Goal: Find specific page/section: Find specific page/section

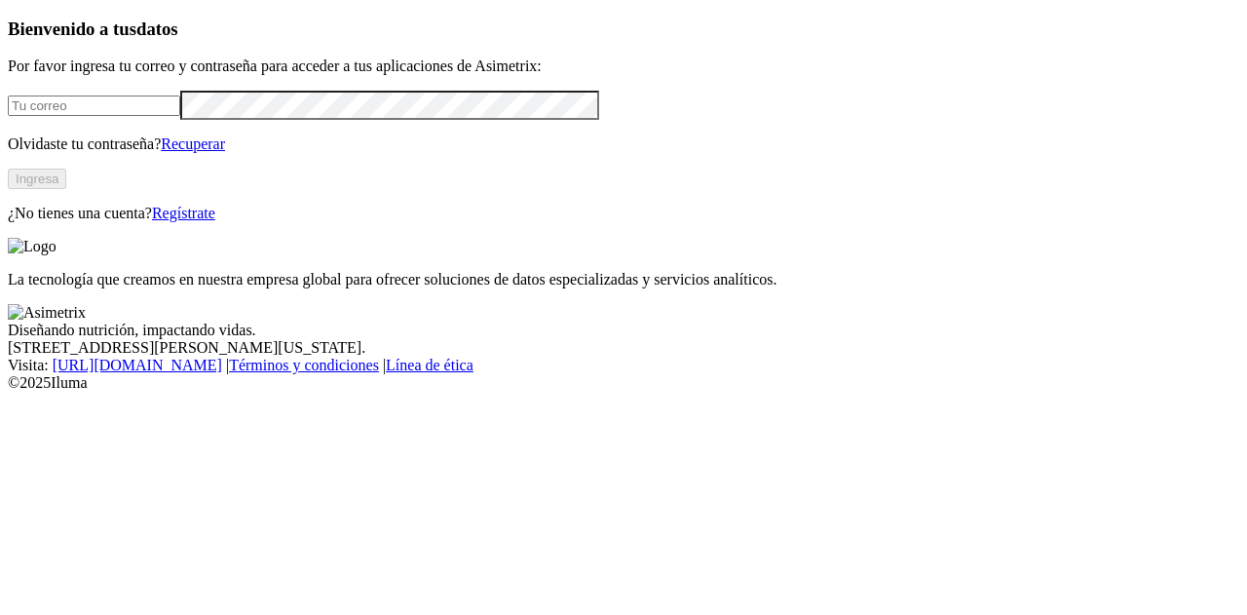
type input "[EMAIL_ADDRESS][DOMAIN_NAME]"
click at [66, 189] on button "Ingresa" at bounding box center [37, 179] width 58 height 20
